Goal: Transaction & Acquisition: Subscribe to service/newsletter

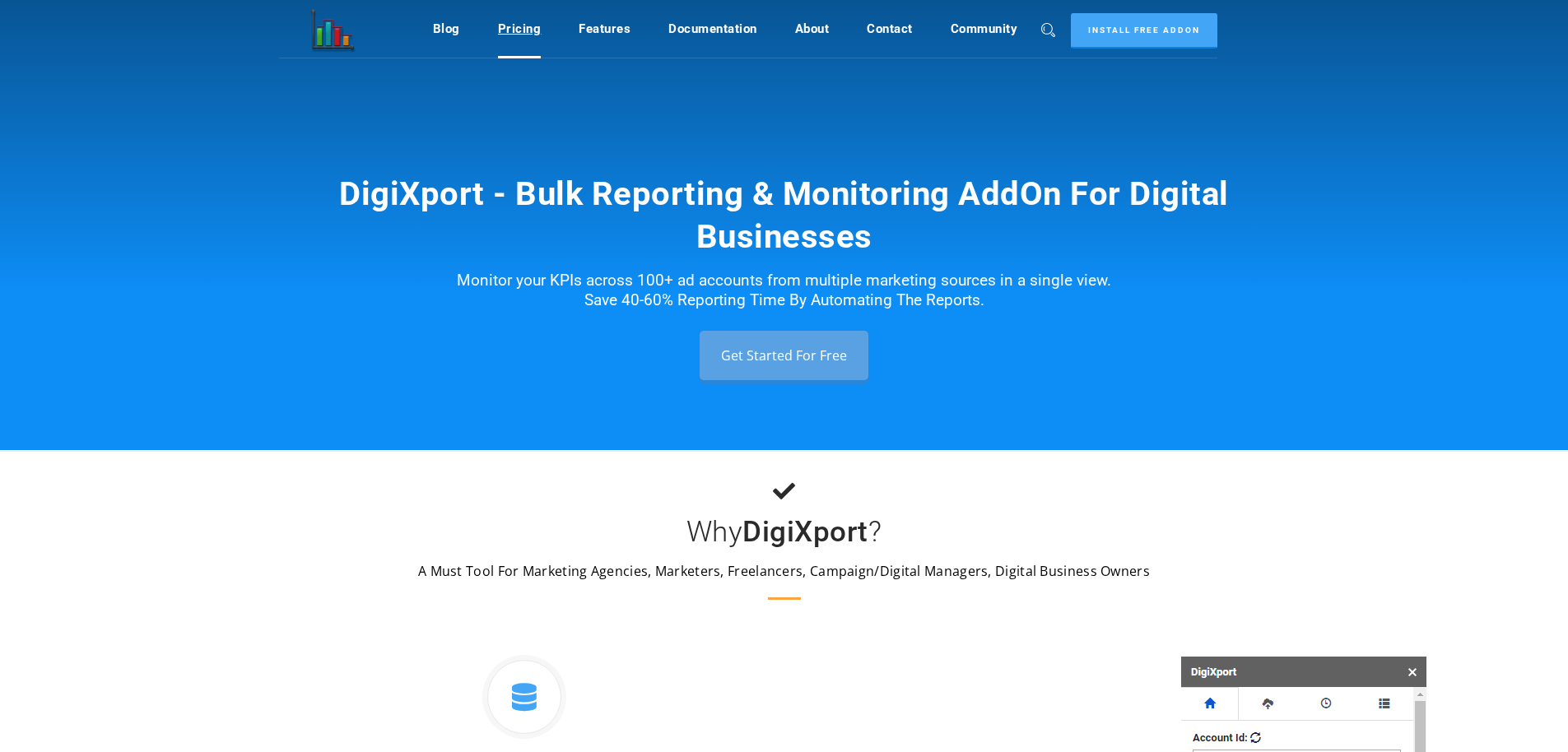
click at [528, 20] on link "Pricing" at bounding box center [520, 28] width 44 height 31
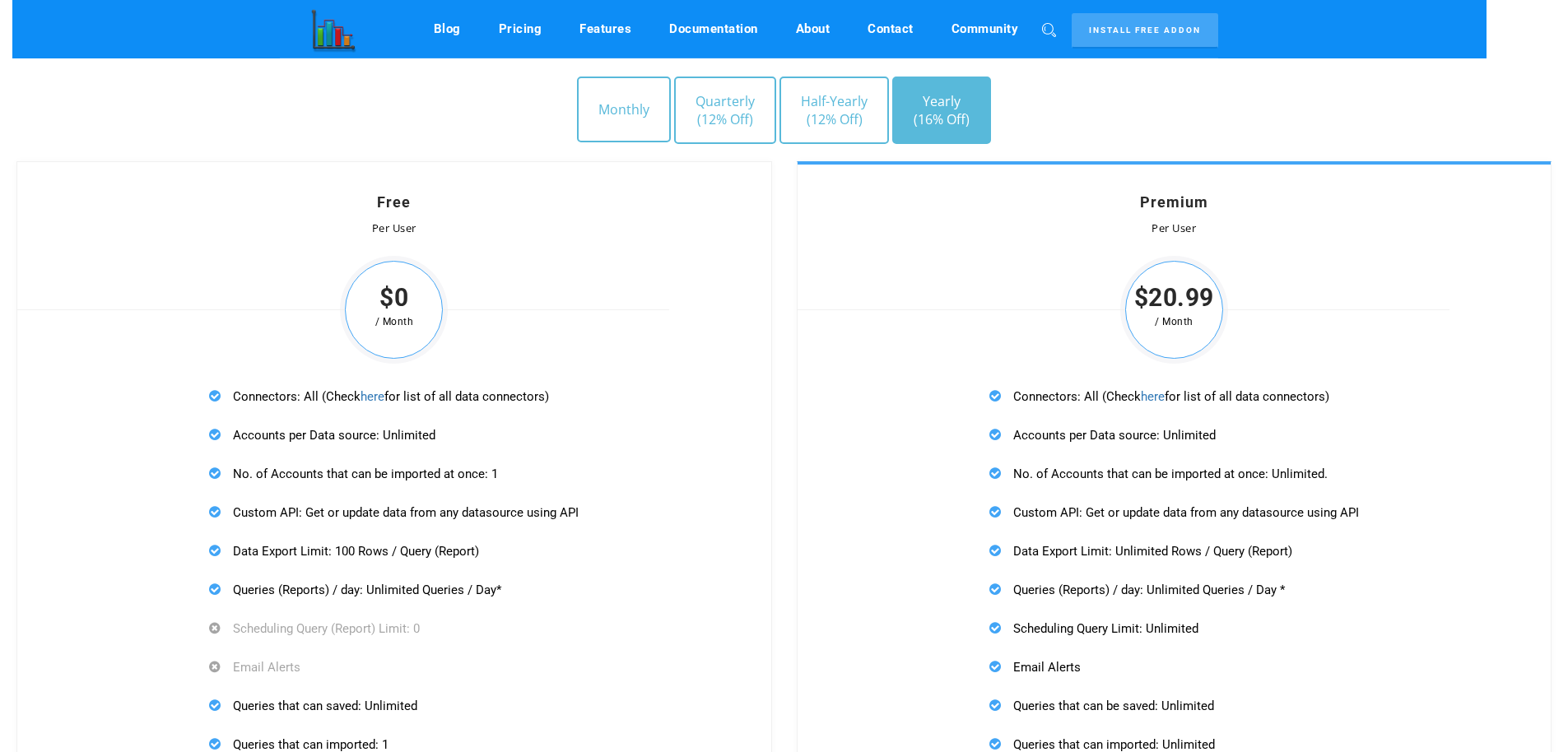
scroll to position [4622, 0]
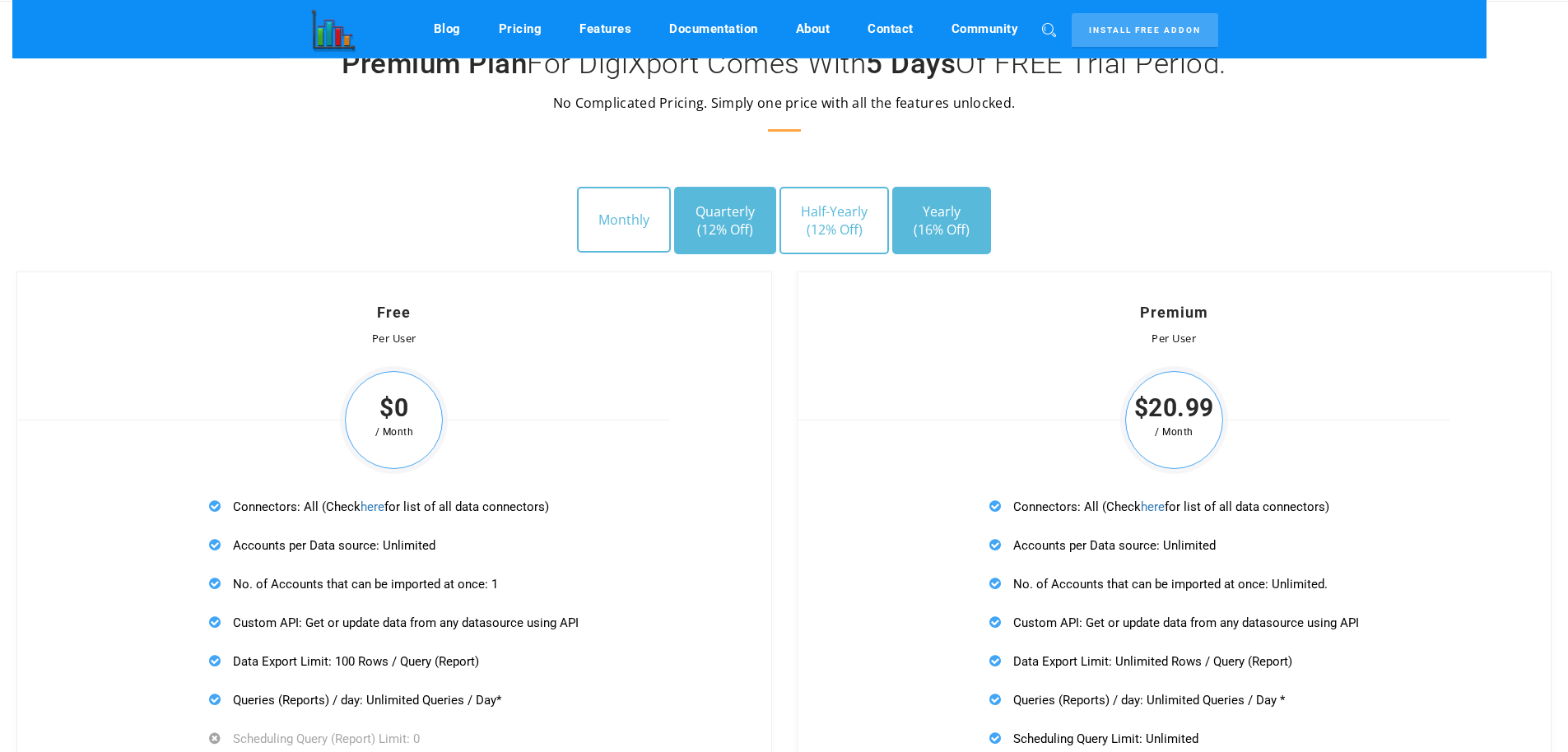
click at [738, 231] on span "(12% Off)" at bounding box center [725, 230] width 60 height 18
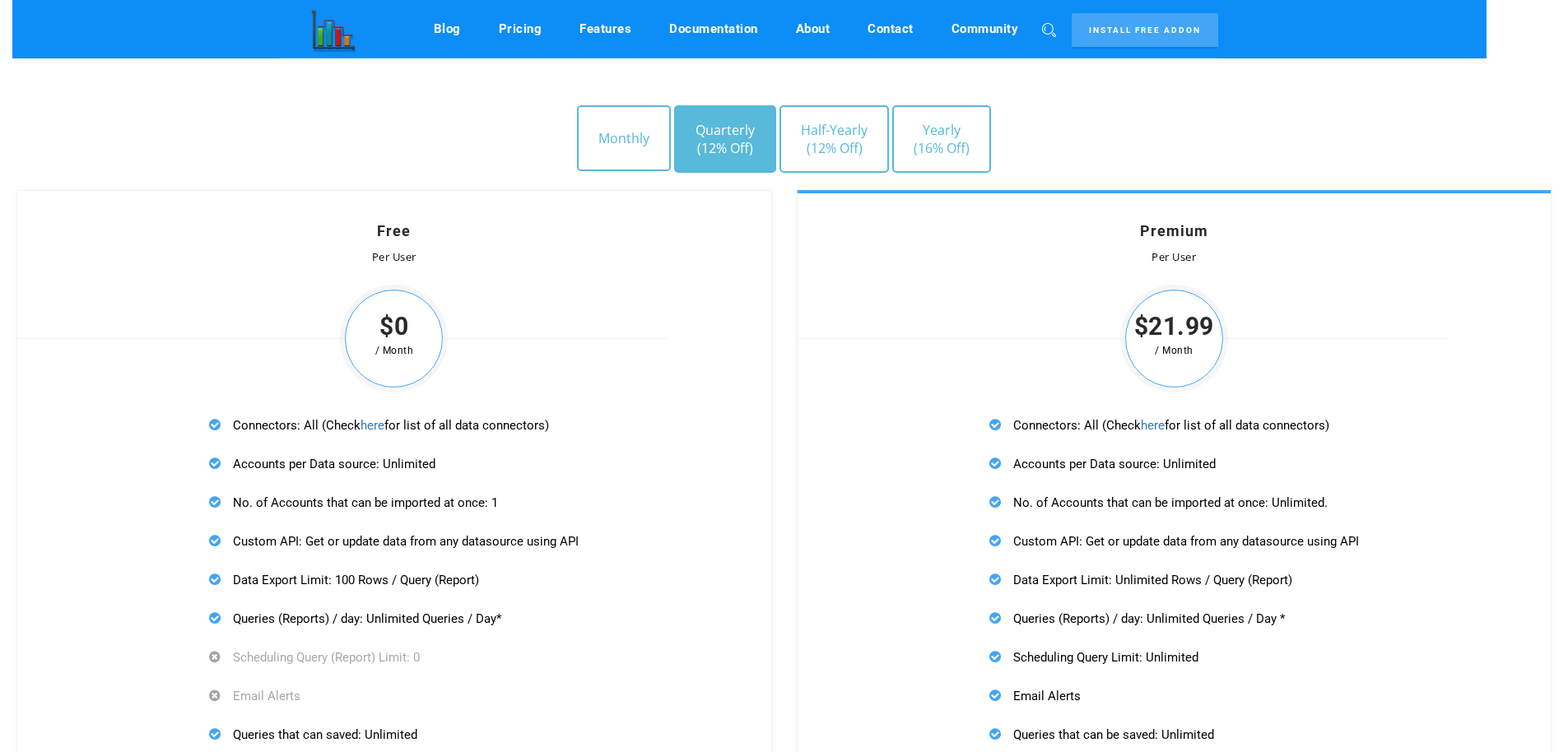
scroll to position [4540, 0]
